Goal: Register for event/course

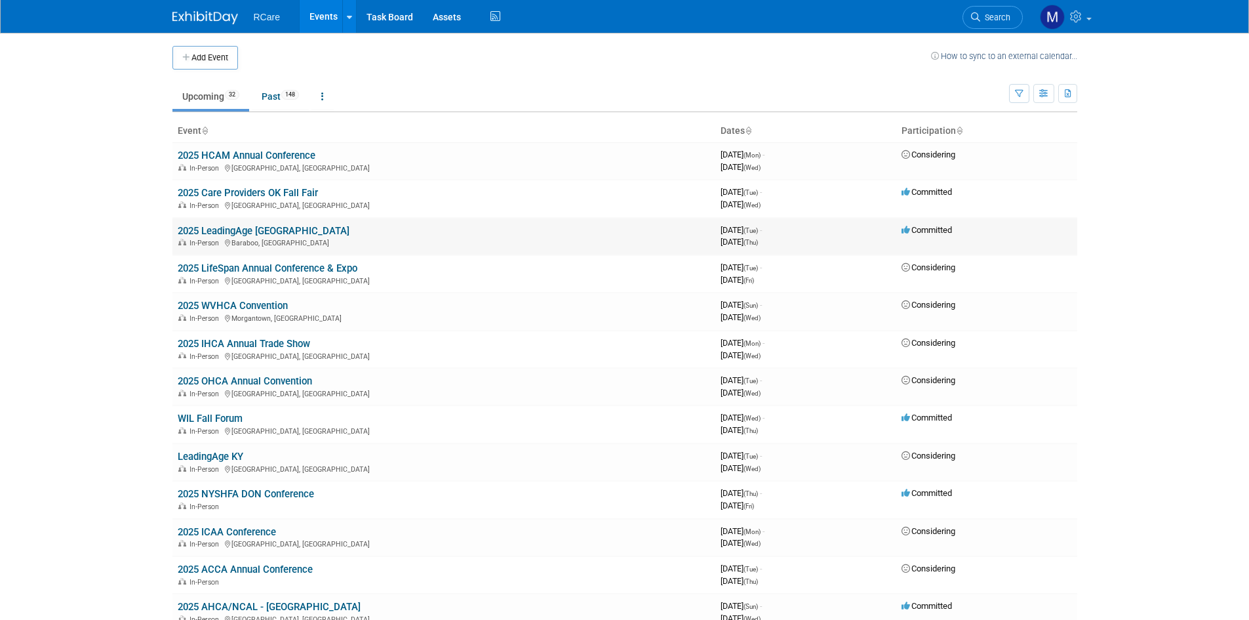
click at [242, 233] on link "2025 LeadingAge [GEOGRAPHIC_DATA]" at bounding box center [264, 231] width 172 height 12
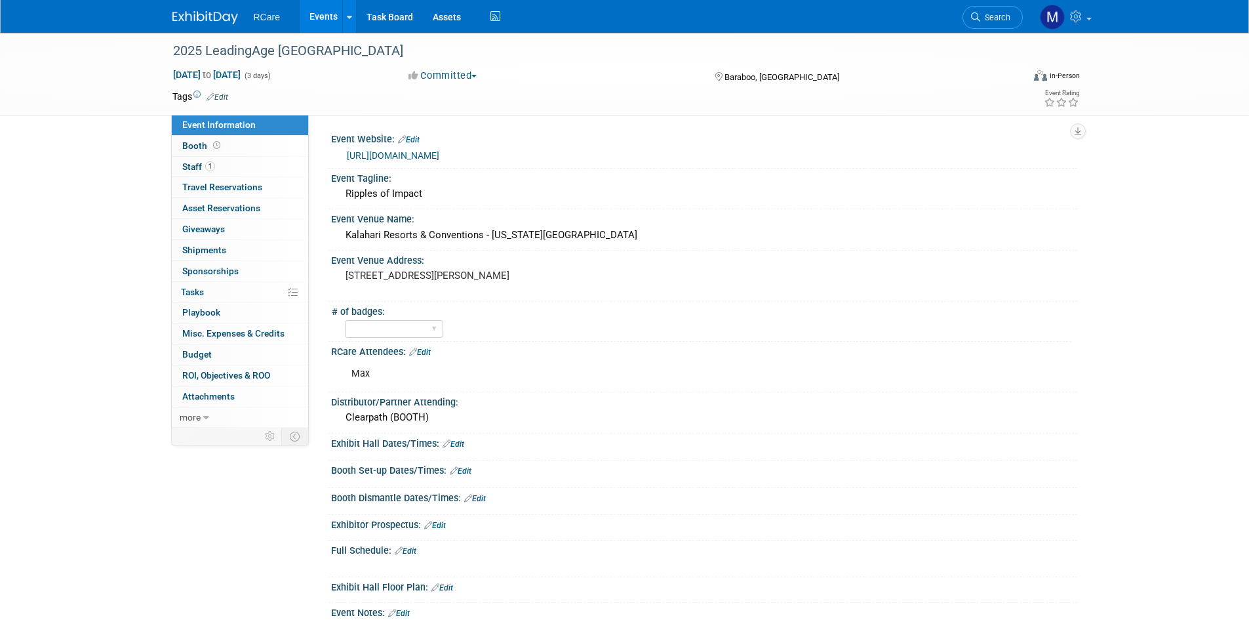
drag, startPoint x: 701, startPoint y: 154, endPoint x: 379, endPoint y: 144, distance: 322.1
click at [379, 145] on div "[URL][DOMAIN_NAME]" at bounding box center [704, 154] width 727 height 18
click at [647, 210] on div "Event Venue Name:" at bounding box center [704, 217] width 746 height 16
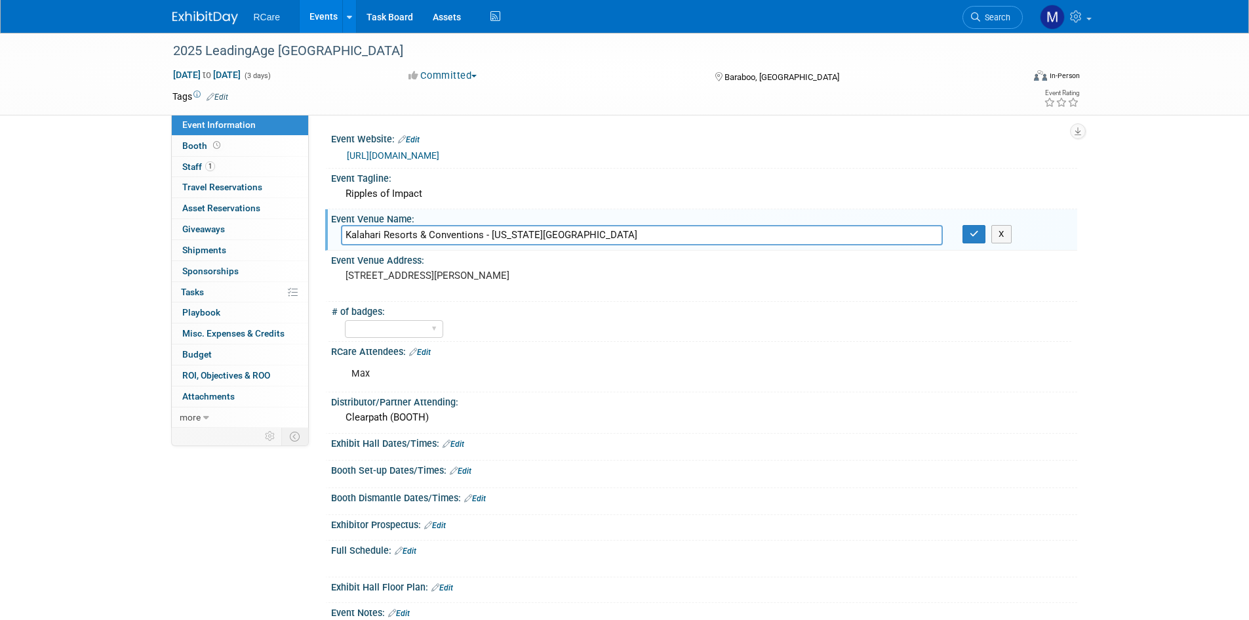
drag, startPoint x: 699, startPoint y: 149, endPoint x: 347, endPoint y: 159, distance: 352.2
click at [347, 159] on div "[URL][DOMAIN_NAME]" at bounding box center [707, 155] width 721 height 15
copy link "https://web.cvent.com/event/4b65d093-aa87-4f99-8c94-2e60b7d1da17/summary"
click at [123, 186] on div "2025 LeadingAge WI Sep 9, 2025 to Sep 11, 2025 (3 days) Sep 9, 2025 to Sep 11, …" at bounding box center [624, 394] width 1249 height 723
